Goal: Task Accomplishment & Management: Use online tool/utility

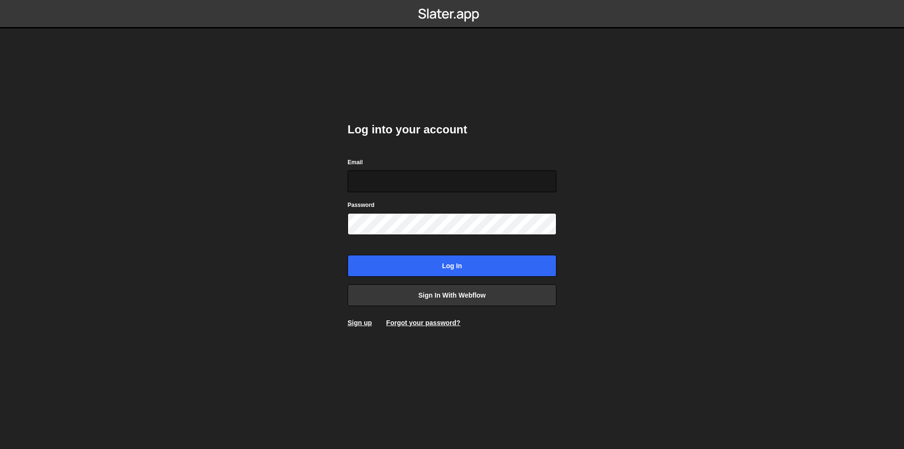
click at [398, 177] on input "Email" at bounding box center [451, 181] width 209 height 22
type input "ops@iteractives.com"
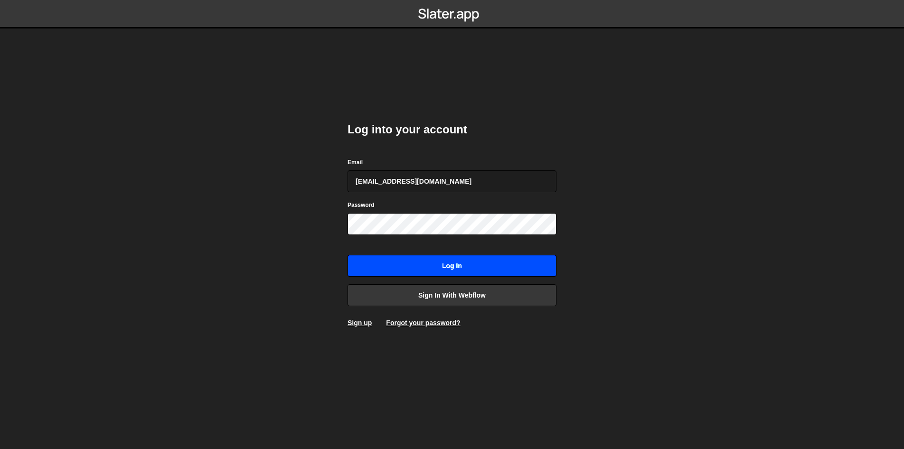
click at [452, 259] on input "Log in" at bounding box center [451, 266] width 209 height 22
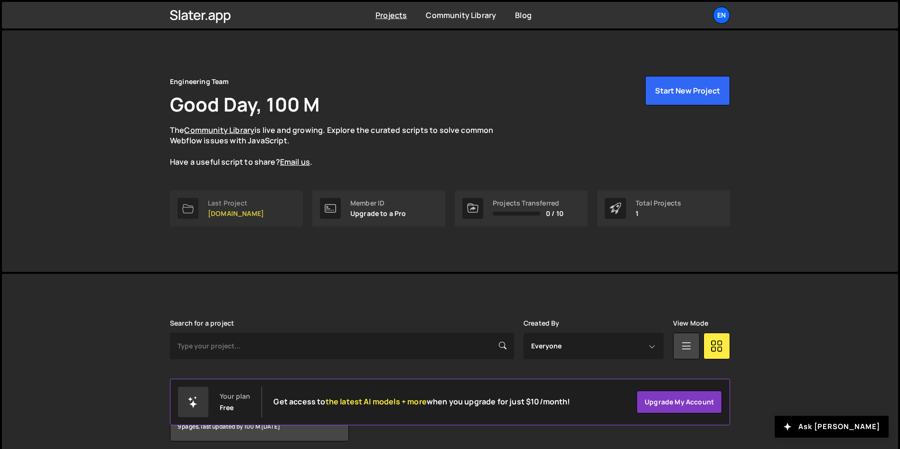
click at [266, 200] on link "Last Project womwell.com" at bounding box center [236, 208] width 133 height 36
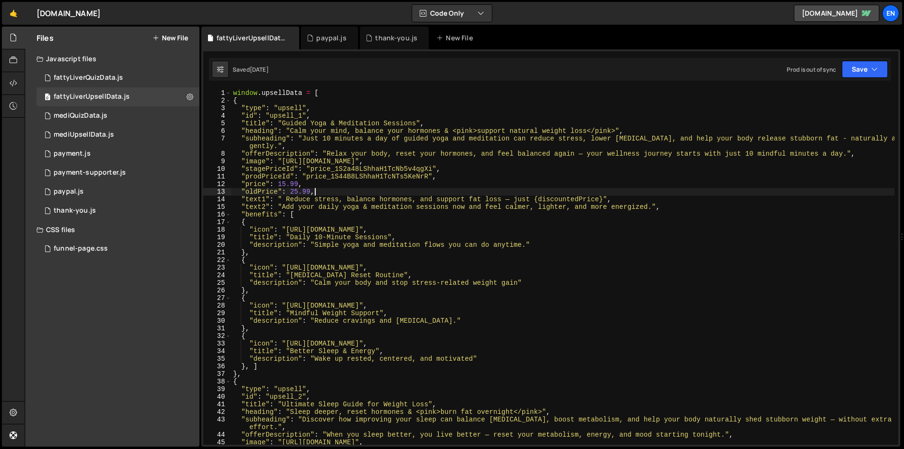
click at [367, 189] on div "window . upsellData = [ { "type" : "upsell" , "id" : "upsell_1" , "title" : "Gu…" at bounding box center [562, 274] width 663 height 371
click at [489, 172] on div "window . upsellData = [ { "type" : "upsell" , "id" : "upsell_1" , "title" : "Gu…" at bounding box center [562, 274] width 663 height 371
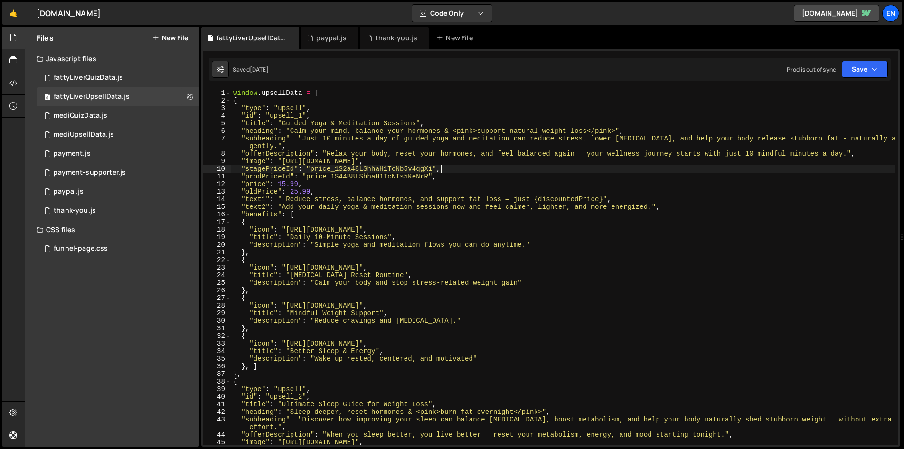
click at [488, 176] on div "window . upsellData = [ { "type" : "upsell" , "id" : "upsell_1" , "title" : "Gu…" at bounding box center [562, 274] width 663 height 371
click at [0, 449] on nordpass-portal at bounding box center [0, 449] width 0 height 0
click at [458, 171] on div "window . upsellData = [ { "type" : "upsell" , "id" : "upsell_1" , "title" : "Gu…" at bounding box center [562, 274] width 663 height 371
click at [455, 176] on div "window . upsellData = [ { "type" : "upsell" , "id" : "upsell_1" , "title" : "Gu…" at bounding box center [562, 274] width 663 height 371
click at [468, 168] on div "window . upsellData = [ { "type" : "upsell" , "id" : "upsell_1" , "title" : "Gu…" at bounding box center [562, 274] width 663 height 371
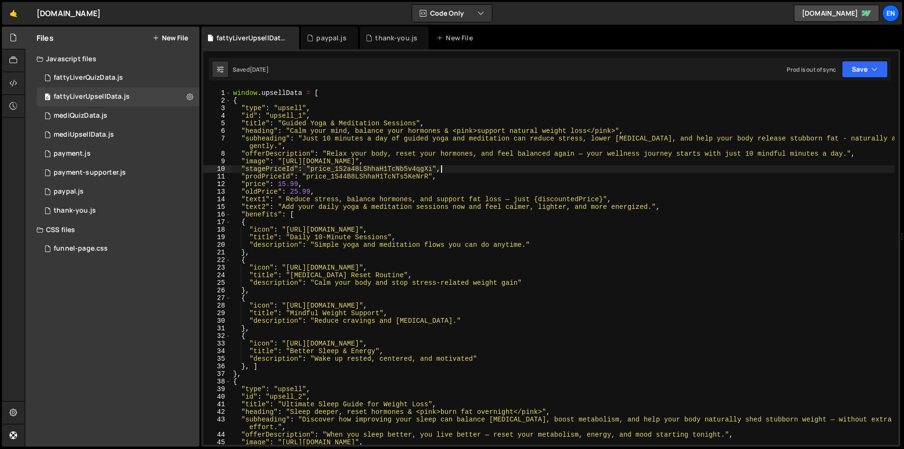
click at [467, 176] on div "window . upsellData = [ { "type" : "upsell" , "id" : "upsell_1" , "title" : "Gu…" at bounding box center [562, 274] width 663 height 371
click at [466, 170] on div "window . upsellData = [ { "type" : "upsell" , "id" : "upsell_1" , "title" : "Gu…" at bounding box center [562, 274] width 663 height 371
click at [457, 176] on div "window . upsellData = [ { "type" : "upsell" , "id" : "upsell_1" , "title" : "Gu…" at bounding box center [562, 274] width 663 height 371
click at [435, 120] on div "window . upsellData = [ { "type" : "upsell" , "id" : "upsell_1" , "title" : "Gu…" at bounding box center [562, 274] width 663 height 371
click at [443, 114] on div "window . upsellData = [ { "type" : "upsell" , "id" : "upsell_1" , "title" : "Gu…" at bounding box center [562, 274] width 663 height 371
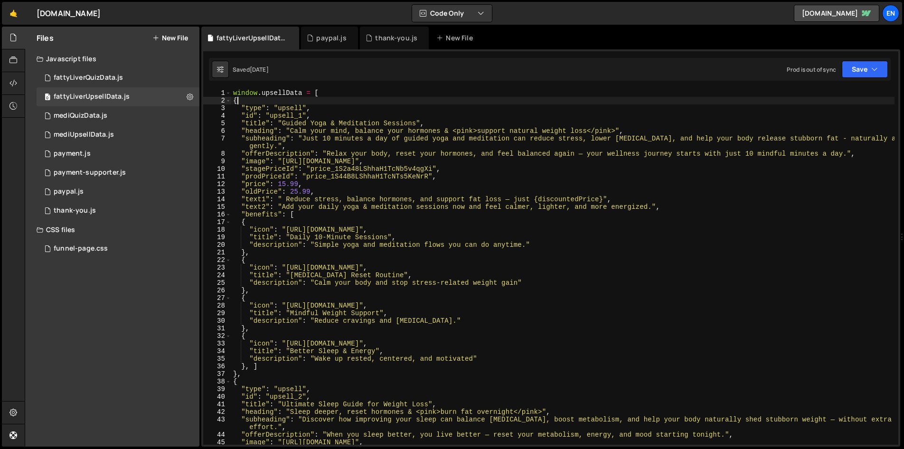
click at [434, 103] on div "window . upsellData = [ { "type" : "upsell" , "id" : "upsell_1" , "title" : "Gu…" at bounding box center [562, 274] width 663 height 371
click at [433, 109] on div "window . upsellData = [ { "type" : "upsell" , "id" : "upsell_1" , "title" : "Gu…" at bounding box center [562, 274] width 663 height 371
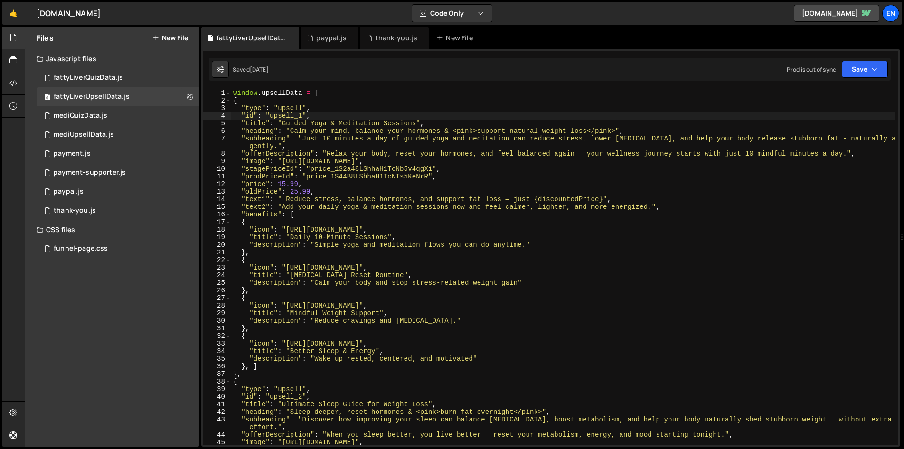
click at [430, 115] on div "window . upsellData = [ { "type" : "upsell" , "id" : "upsell_1" , "title" : "Gu…" at bounding box center [562, 274] width 663 height 371
type textarea ""id": "upsell_1","
click at [117, 155] on div "0 payment.js 0" at bounding box center [118, 153] width 163 height 19
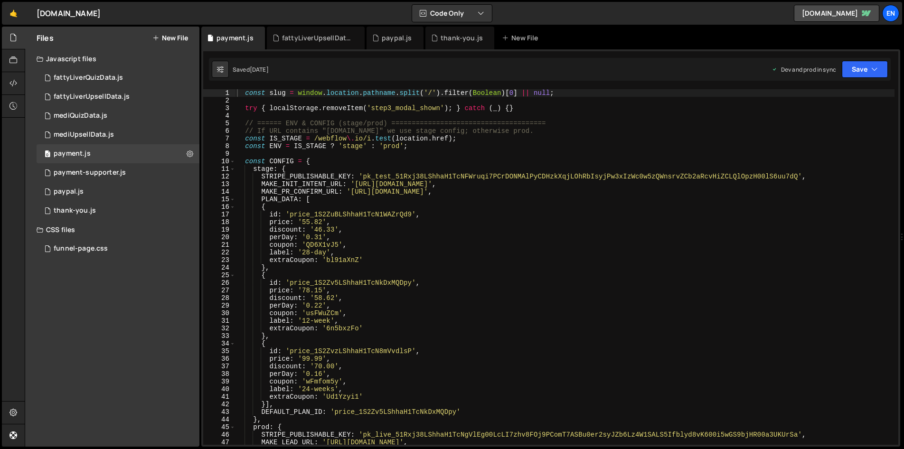
type textarea "coupon: 'QD6X1vJ5',"
click at [625, 244] on div "const slug = window . location . pathname . split ( '/' ) . filter ( Boolean ) …" at bounding box center [564, 274] width 659 height 371
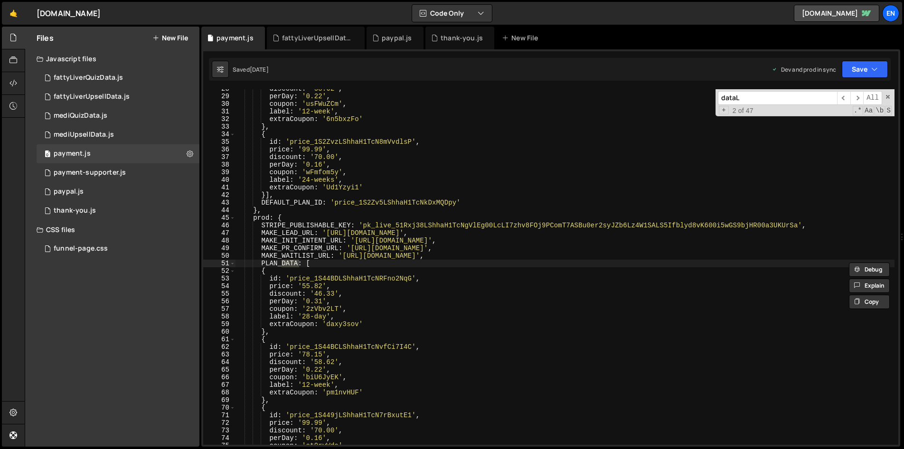
scroll to position [3574, 0]
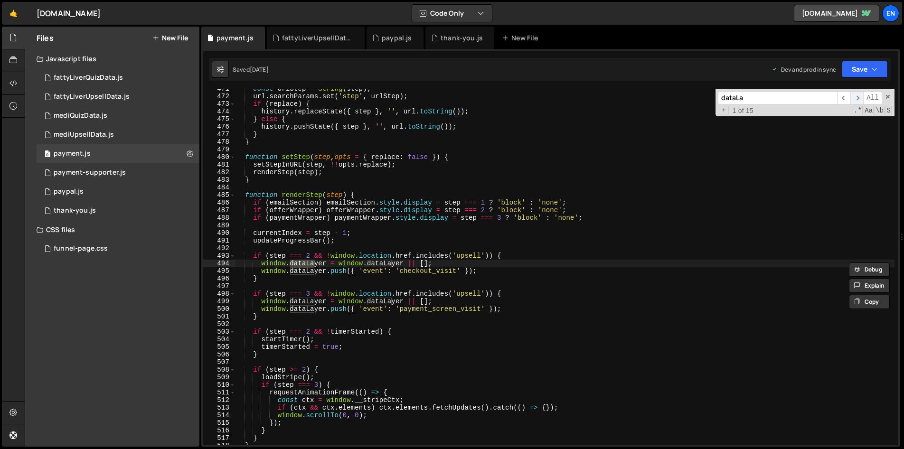
type input "dataLa"
click at [857, 97] on span "​" at bounding box center [856, 98] width 13 height 14
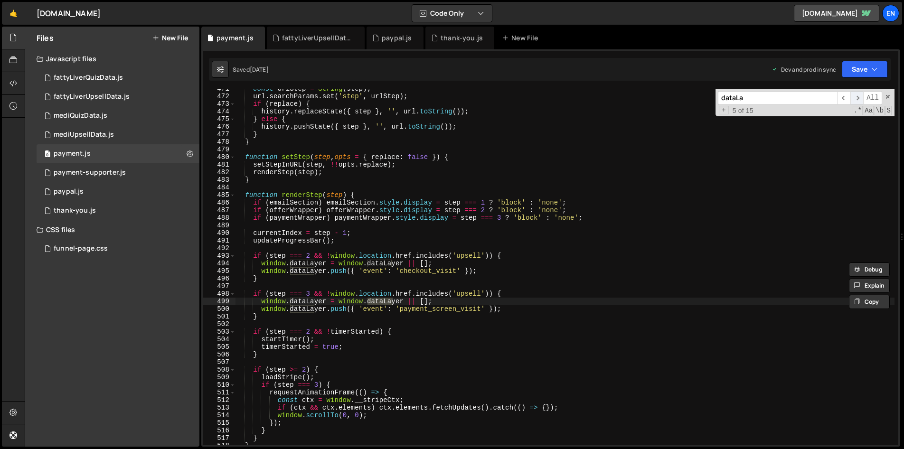
click at [857, 97] on span "​" at bounding box center [856, 98] width 13 height 14
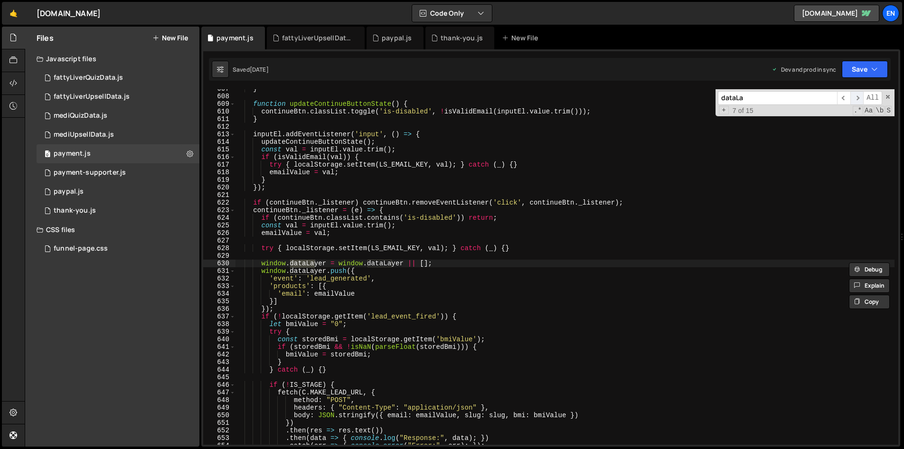
click at [857, 97] on span "​" at bounding box center [856, 98] width 13 height 14
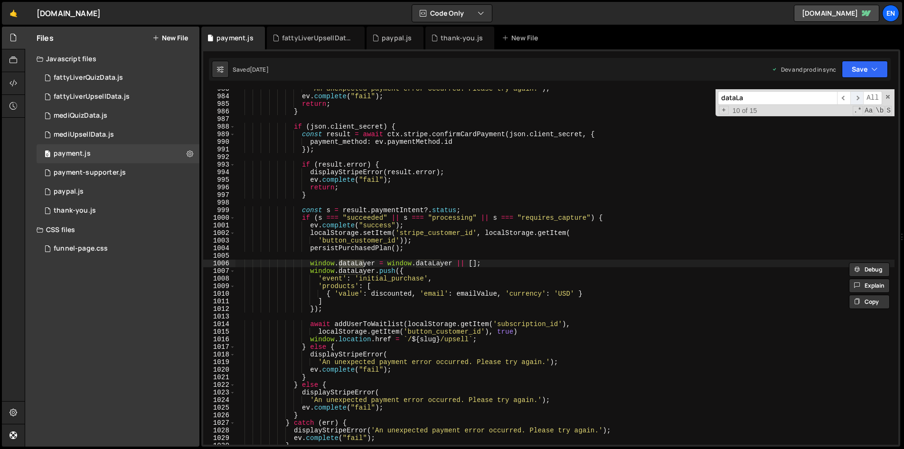
click at [857, 97] on span "​" at bounding box center [856, 98] width 13 height 14
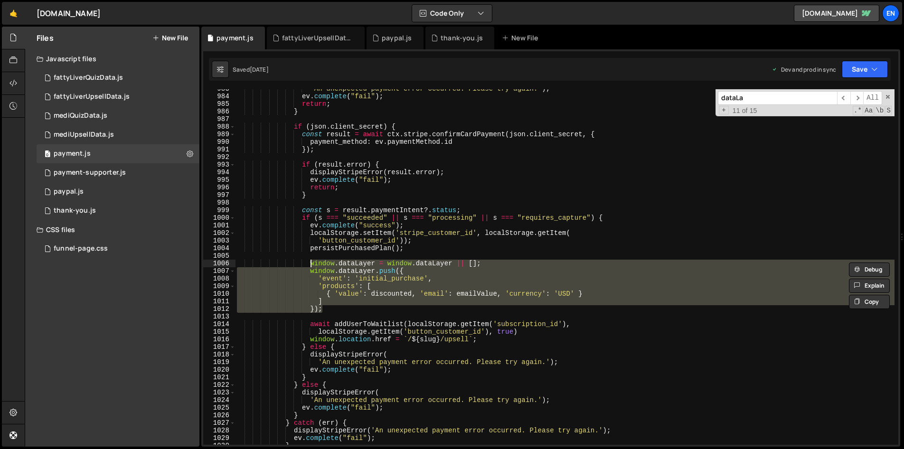
drag, startPoint x: 318, startPoint y: 303, endPoint x: 308, endPoint y: 264, distance: 40.1
click at [308, 264] on div "'An unexpected payment error occurred. Please try again.' ) ; ev . complete ( "…" at bounding box center [564, 270] width 659 height 371
type textarea "window.dataLayer = window.dataLayer || []; window.dataLayer.push({"
click at [103, 205] on div "0 thank-you.js 0" at bounding box center [118, 210] width 163 height 19
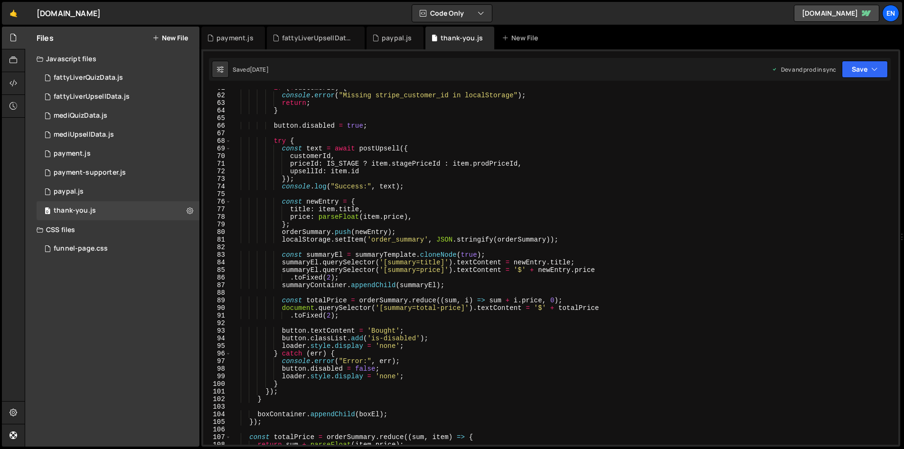
scroll to position [469, 0]
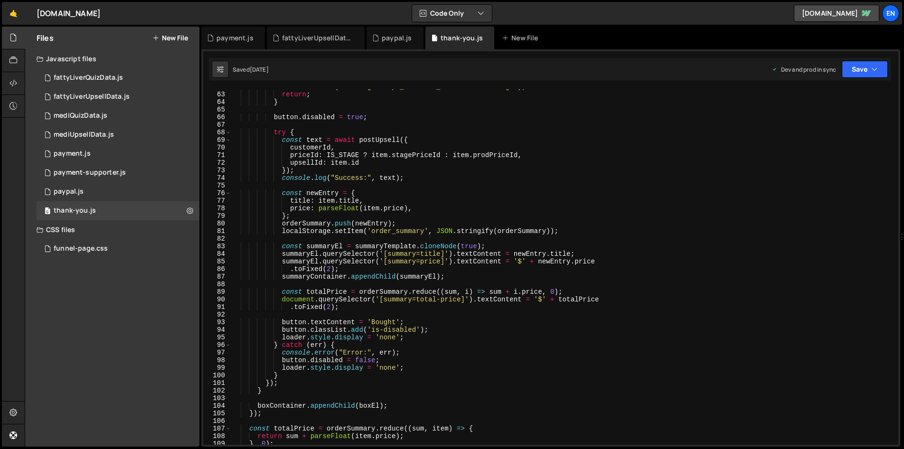
type textarea "console.log("Success:", text);"
click at [434, 180] on div "console . error ( "Missing stripe_customer_id in localStorage" ) ; return ; } b…" at bounding box center [562, 268] width 663 height 371
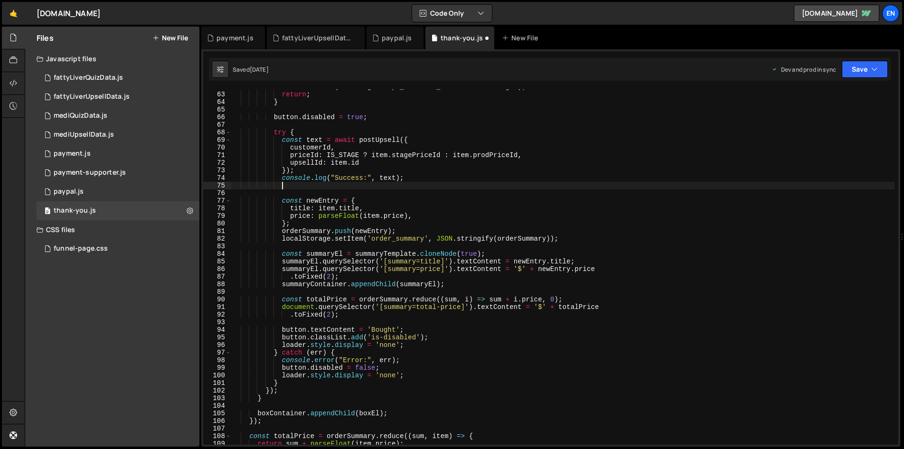
paste textarea "});"
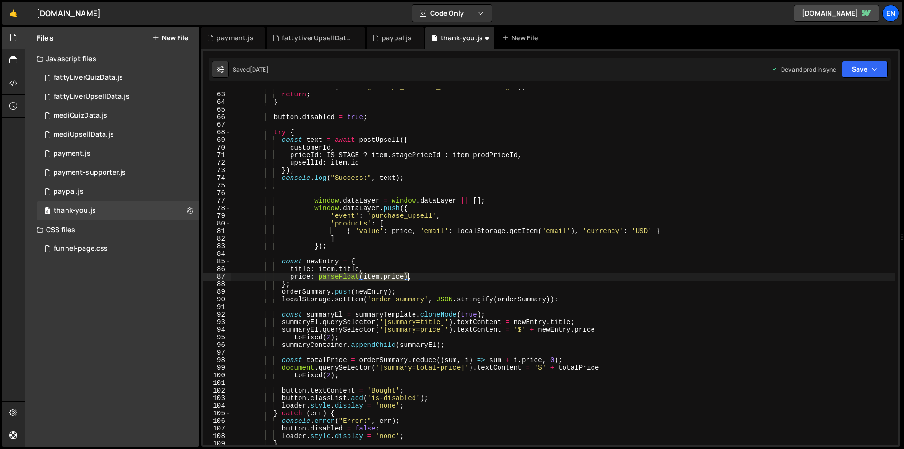
drag, startPoint x: 319, startPoint y: 276, endPoint x: 408, endPoint y: 275, distance: 88.8
click at [408, 275] on div "console . error ( "Missing stripe_customer_id in localStorage" ) ; return ; } b…" at bounding box center [562, 268] width 663 height 371
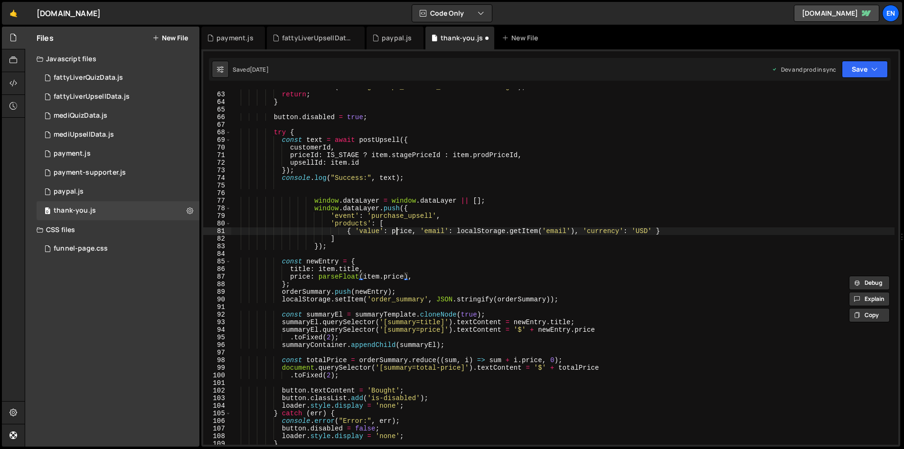
click at [396, 232] on div "console . error ( "Missing stripe_customer_id in localStorage" ) ; return ; } b…" at bounding box center [562, 268] width 663 height 371
paste textarea "arseFloat(item.price)"
type textarea "{ 'value': parseFloat(item.price), 'email': localStorage.getItem('email'), 'cur…"
click at [872, 67] on icon "button" at bounding box center [874, 69] width 7 height 9
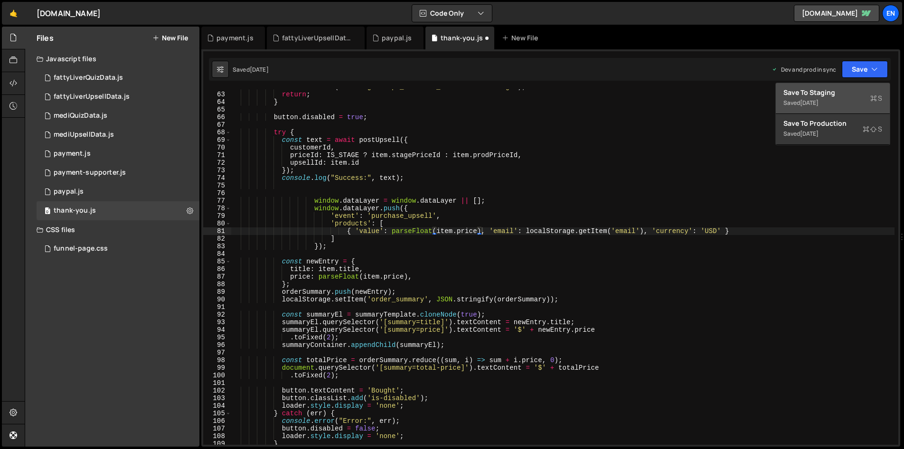
click at [840, 92] on div "Save to Staging S" at bounding box center [832, 92] width 99 height 9
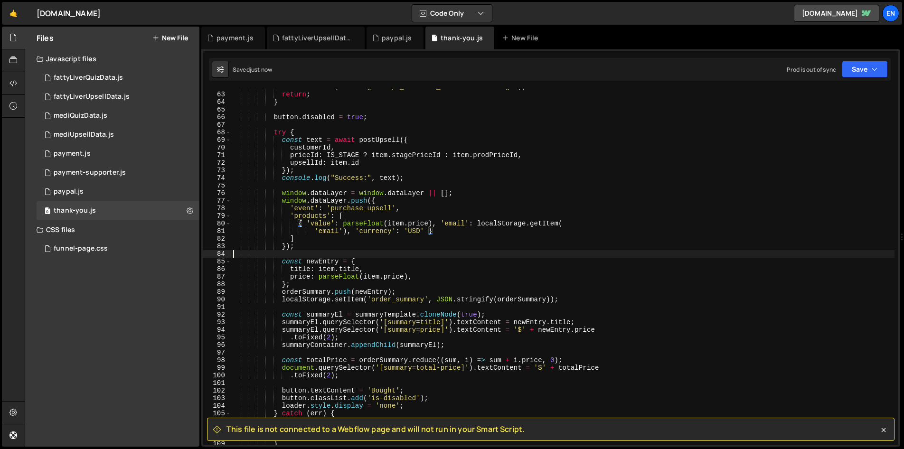
click at [598, 256] on div "console . error ( "Missing stripe_customer_id in localStorage" ) ; return ; } b…" at bounding box center [562, 268] width 663 height 371
